Goal: Register for event/course

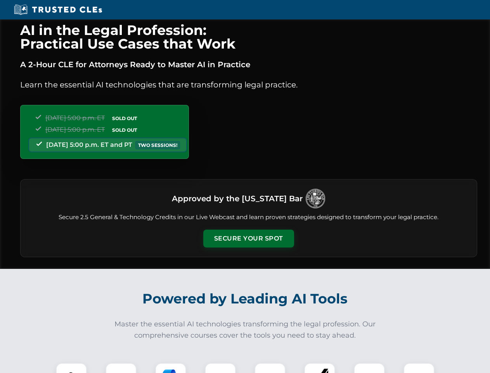
click at [248, 238] on button "Secure Your Spot" at bounding box center [248, 238] width 91 height 18
click at [71, 367] on img at bounding box center [71, 378] width 23 height 23
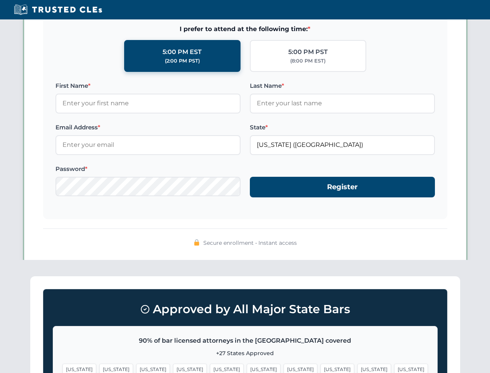
click at [284, 367] on span "[US_STATE]" at bounding box center [301, 368] width 34 height 11
click at [357, 367] on span "[US_STATE]" at bounding box center [374, 368] width 34 height 11
